Goal: Navigation & Orientation: Find specific page/section

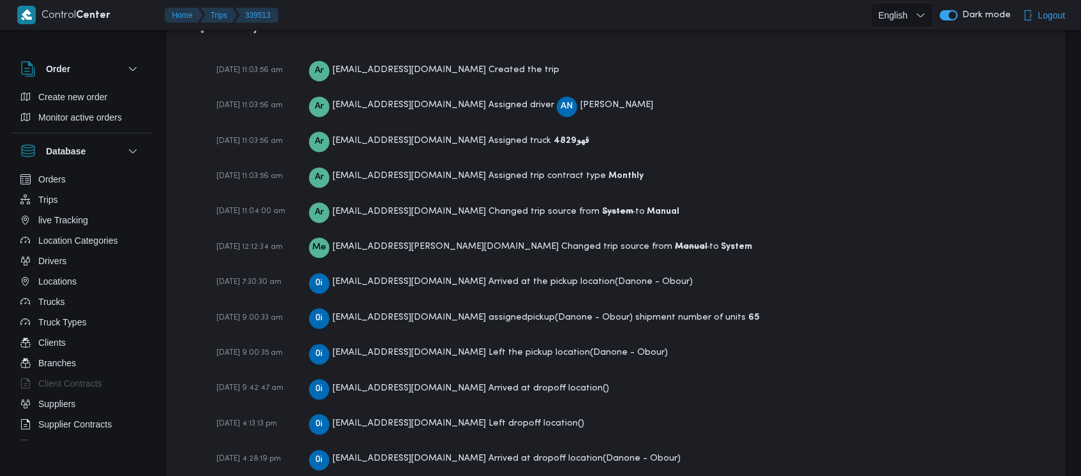
scroll to position [1910, 0]
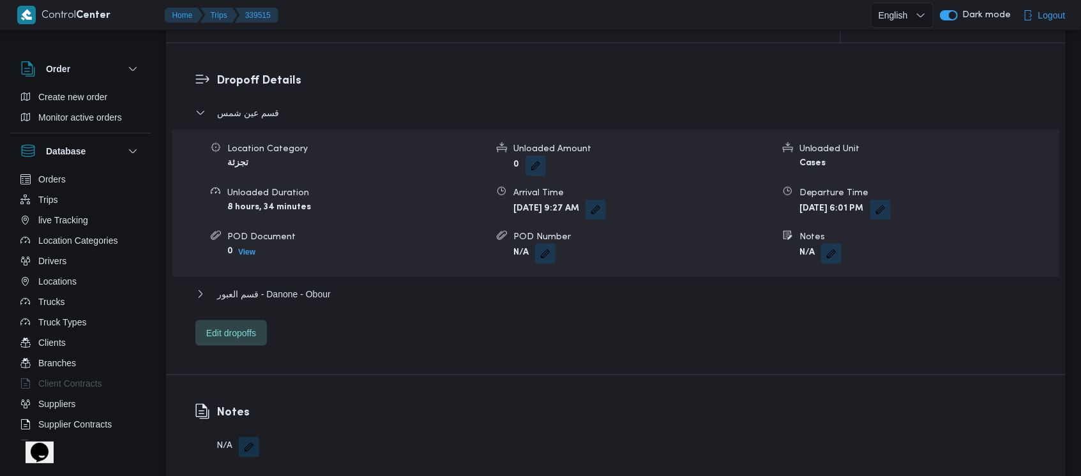
scroll to position [1946, 0]
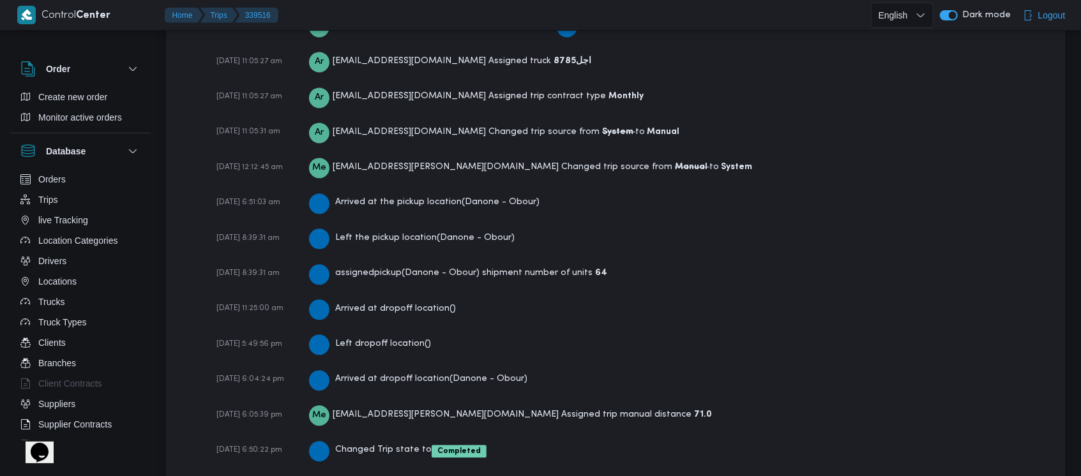
scroll to position [1910, 0]
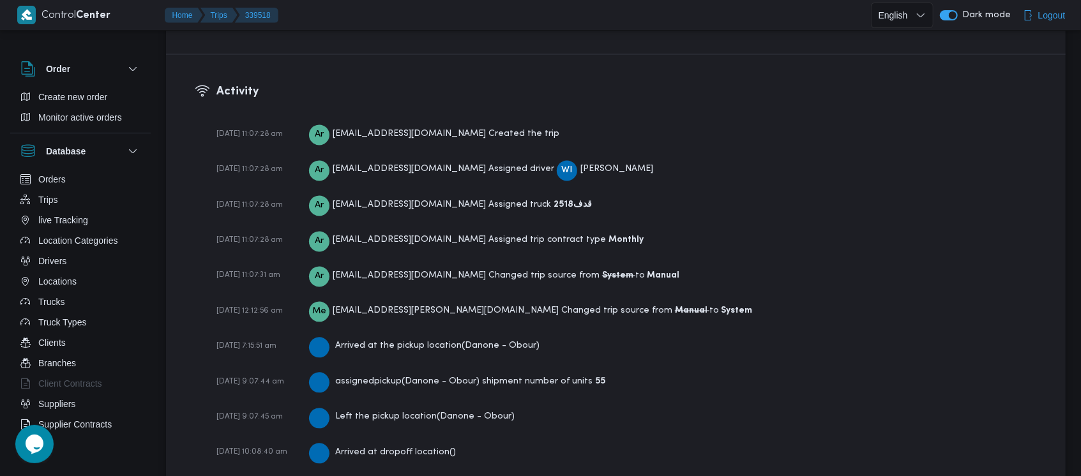
scroll to position [1983, 0]
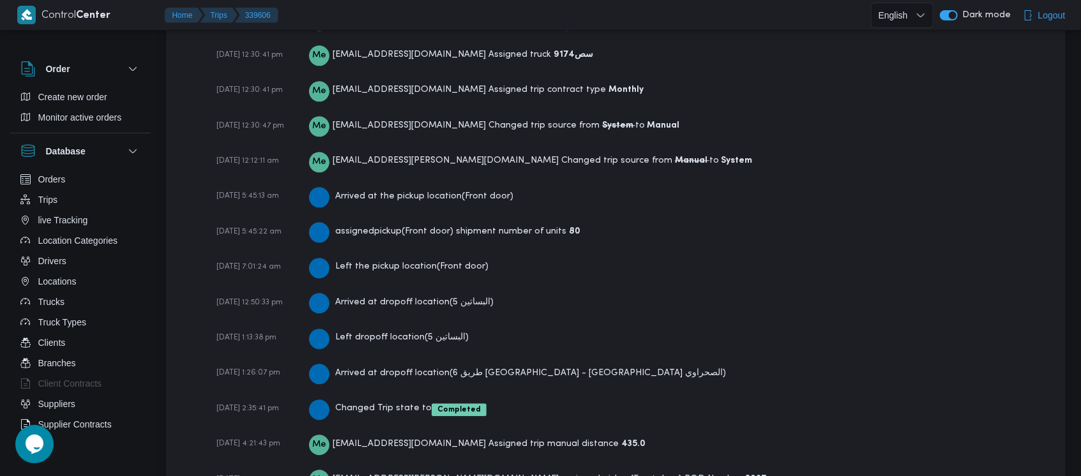
scroll to position [2085, 0]
